Goal: Information Seeking & Learning: Check status

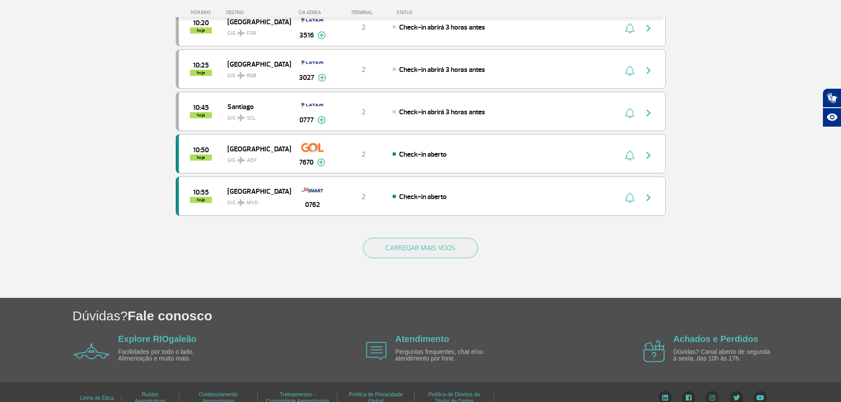
scroll to position [794, 0]
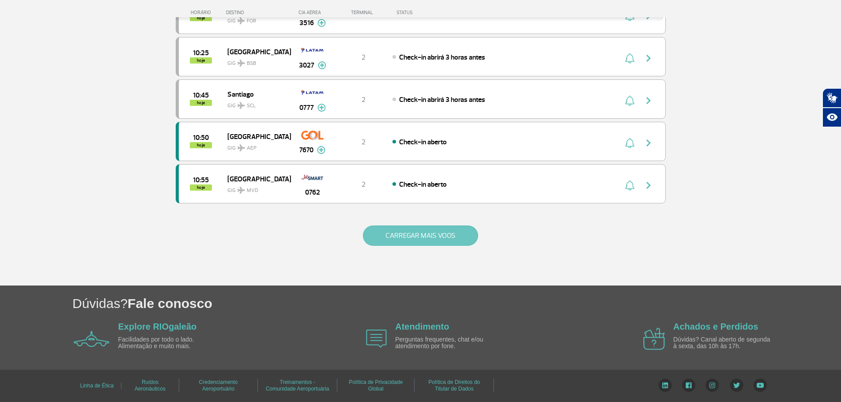
click at [391, 227] on button "CARREGAR MAIS VOOS" at bounding box center [420, 236] width 115 height 20
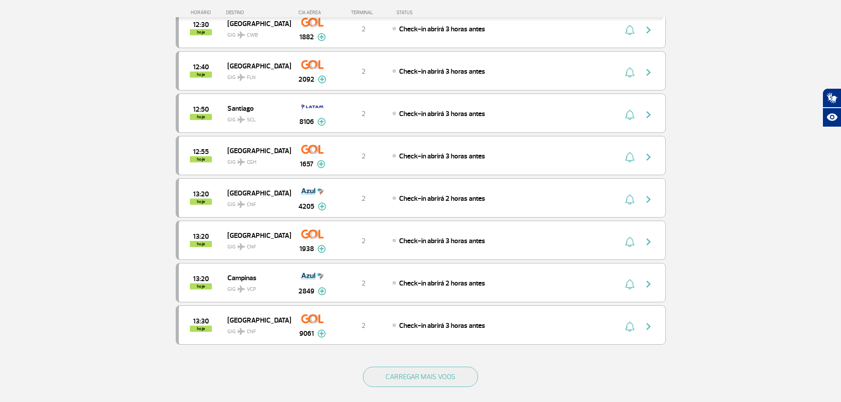
scroll to position [1642, 0]
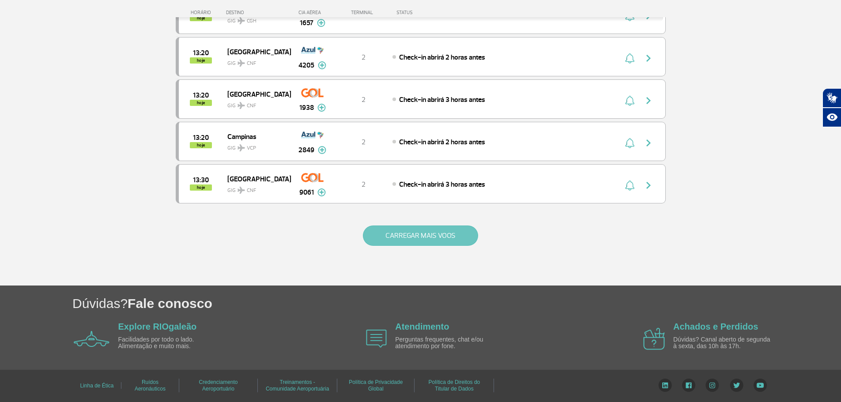
click at [393, 235] on button "CARREGAR MAIS VOOS" at bounding box center [420, 236] width 115 height 20
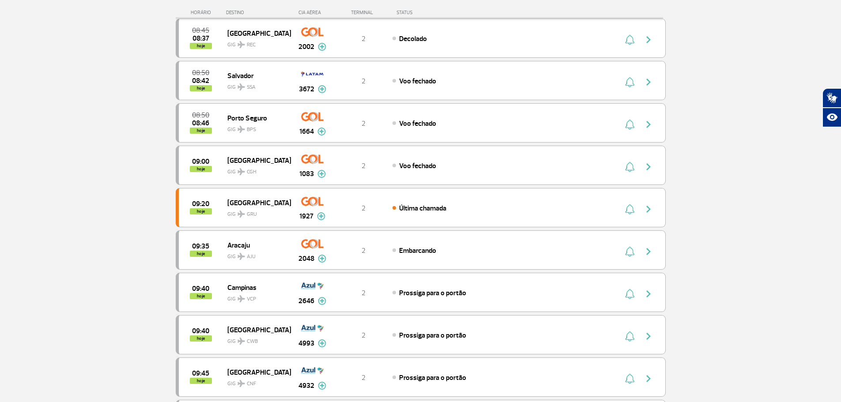
scroll to position [44, 0]
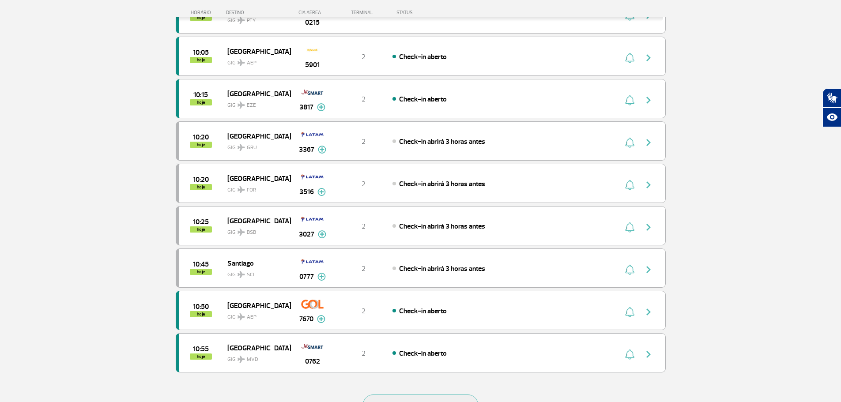
scroll to position [794, 0]
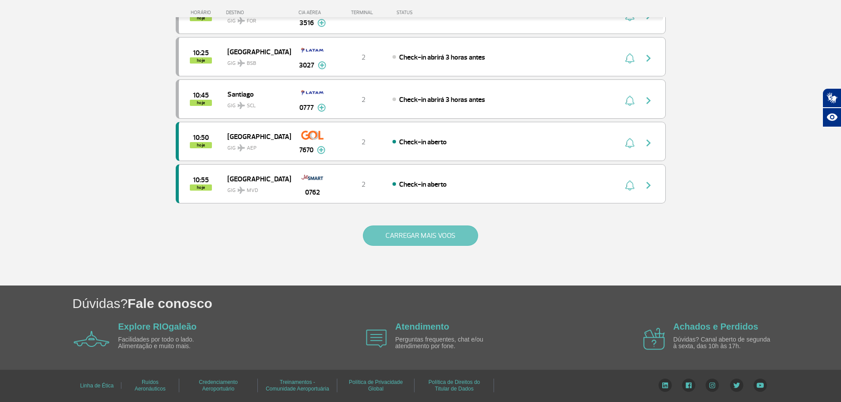
click at [413, 237] on button "CARREGAR MAIS VOOS" at bounding box center [420, 236] width 115 height 20
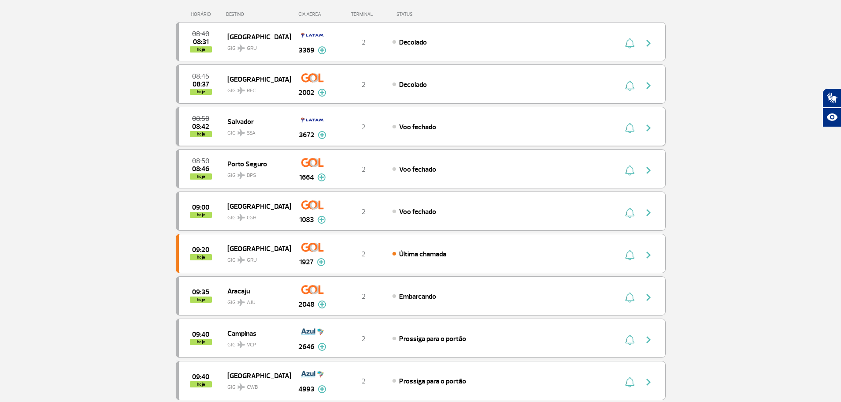
scroll to position [132, 0]
